Goal: Task Accomplishment & Management: Use online tool/utility

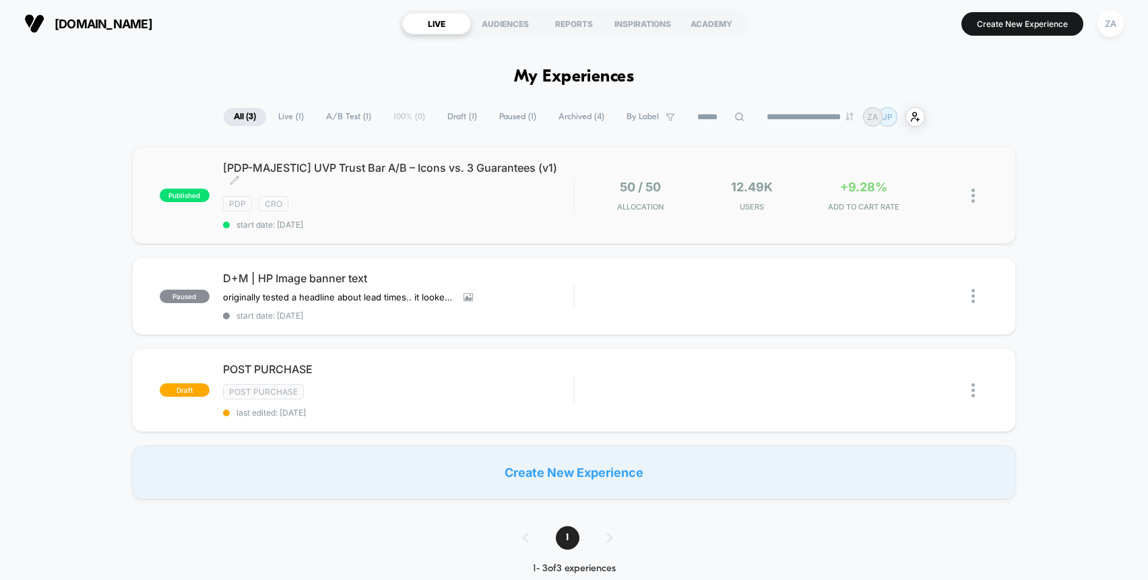
click at [501, 172] on span "[PDP-MAJESTIC] UVP Trust Bar A/B – Icons vs. 3 Guarantees (v1) Click to edit ex…" at bounding box center [398, 174] width 350 height 27
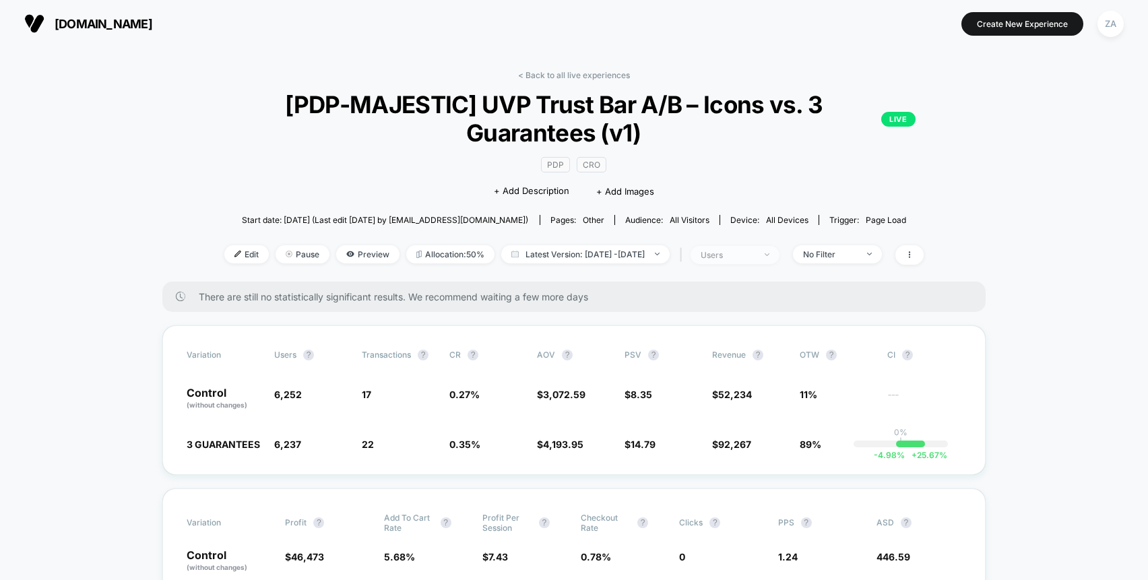
click at [755, 260] on span "users" at bounding box center [734, 255] width 89 height 18
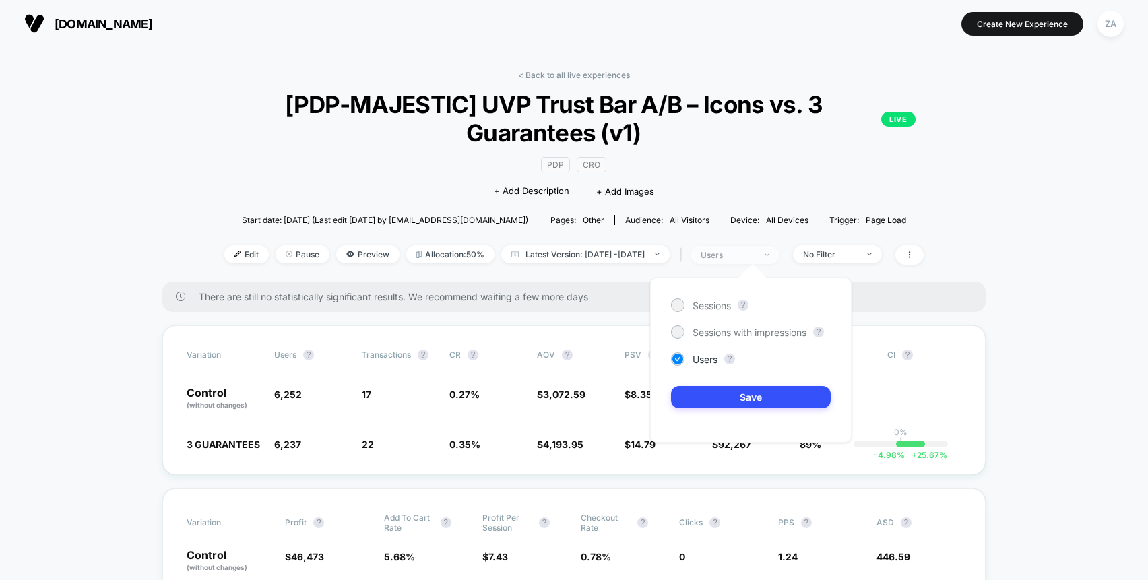
click at [754, 254] on div "users" at bounding box center [727, 255] width 54 height 10
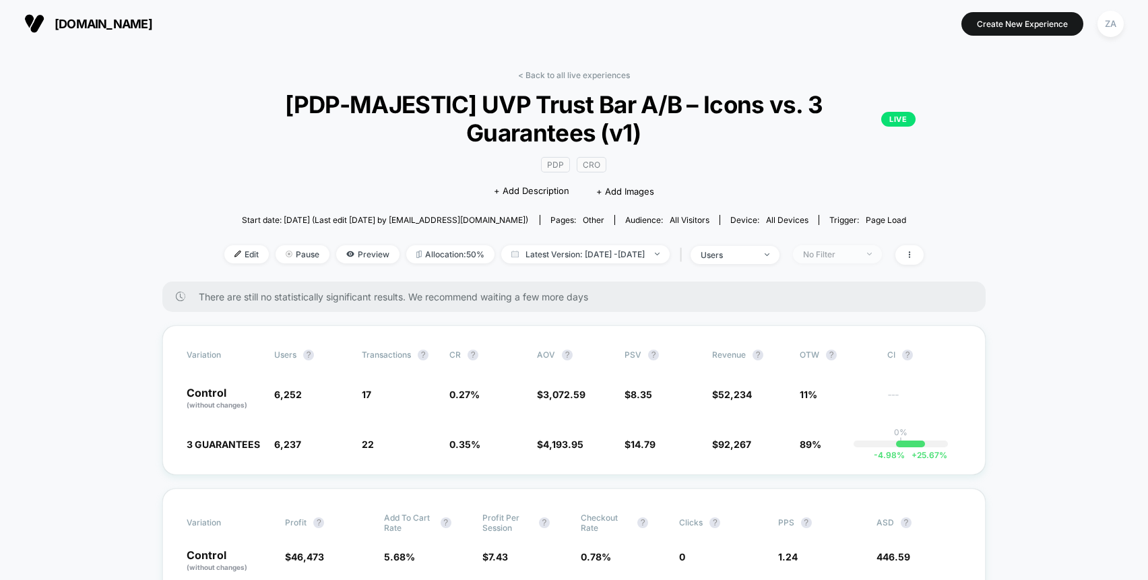
click at [882, 247] on span "No Filter" at bounding box center [837, 254] width 89 height 18
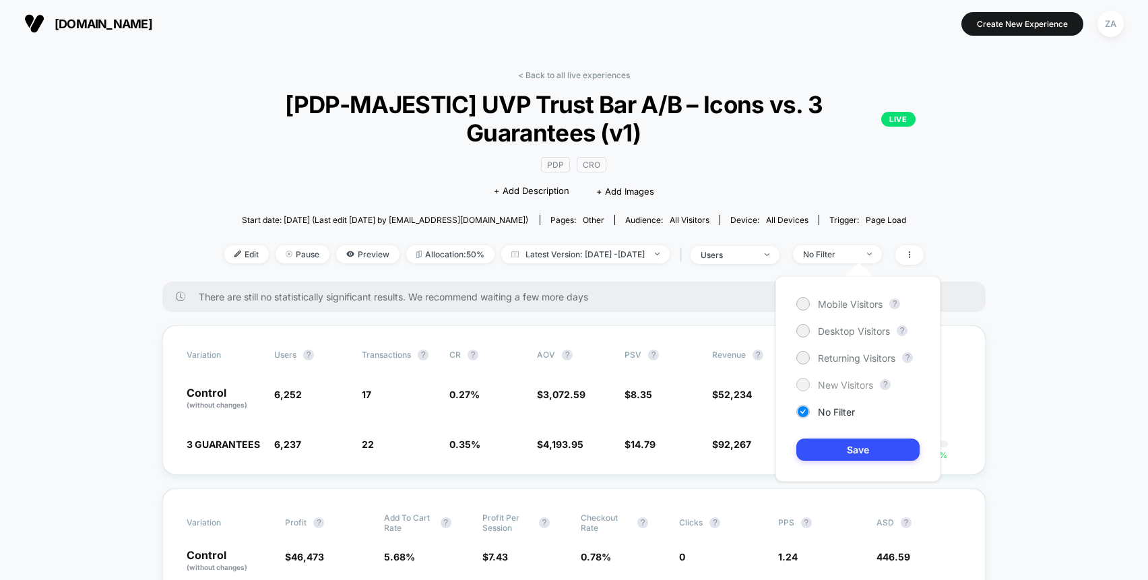
click at [836, 381] on span "New Visitors" at bounding box center [845, 384] width 55 height 11
click at [863, 449] on button "Save" at bounding box center [857, 449] width 123 height 22
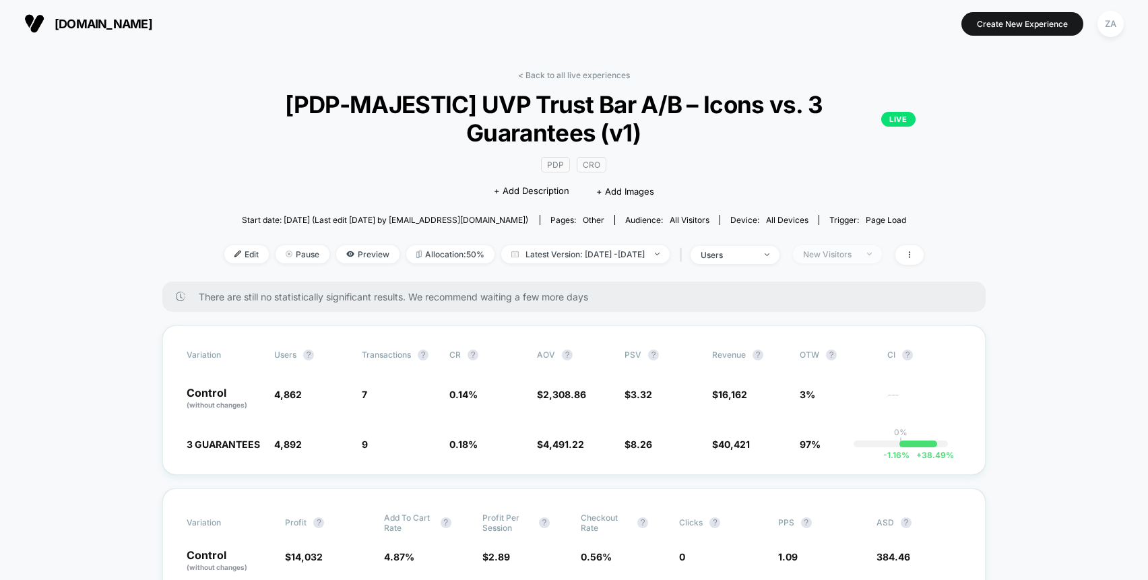
click at [857, 257] on div "New Visitors" at bounding box center [830, 254] width 54 height 10
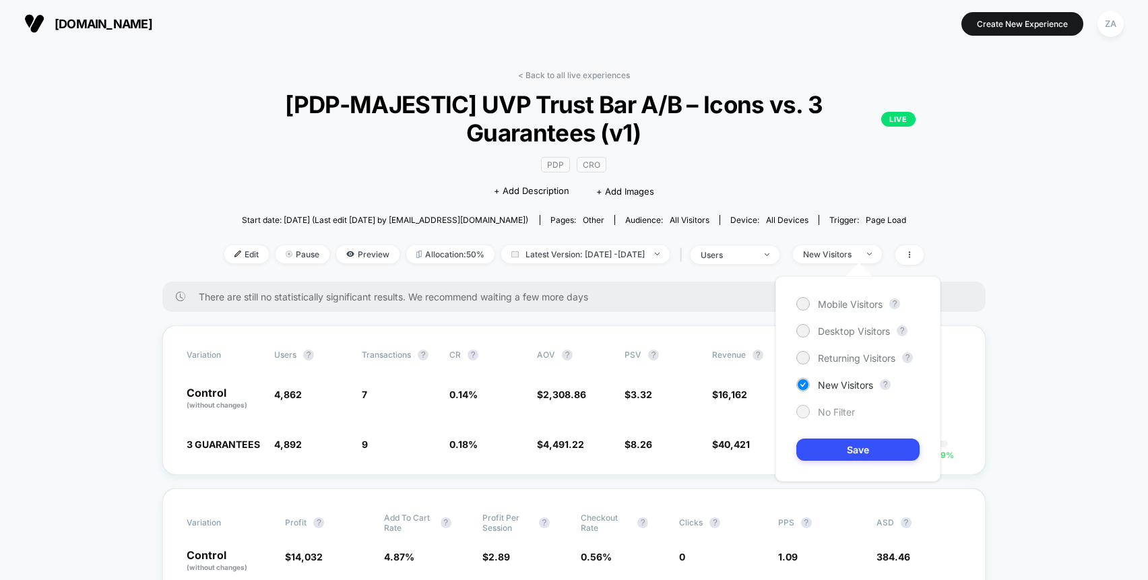
click at [832, 412] on span "No Filter" at bounding box center [836, 411] width 37 height 11
click at [863, 449] on button "Save" at bounding box center [857, 449] width 123 height 22
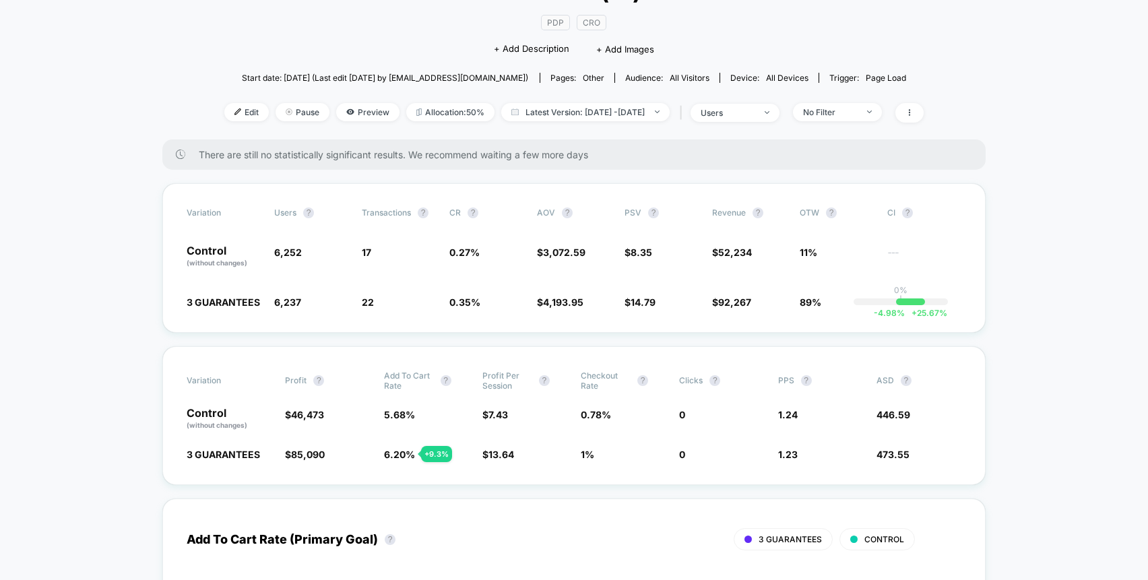
scroll to position [143, 0]
